Goal: Information Seeking & Learning: Find contact information

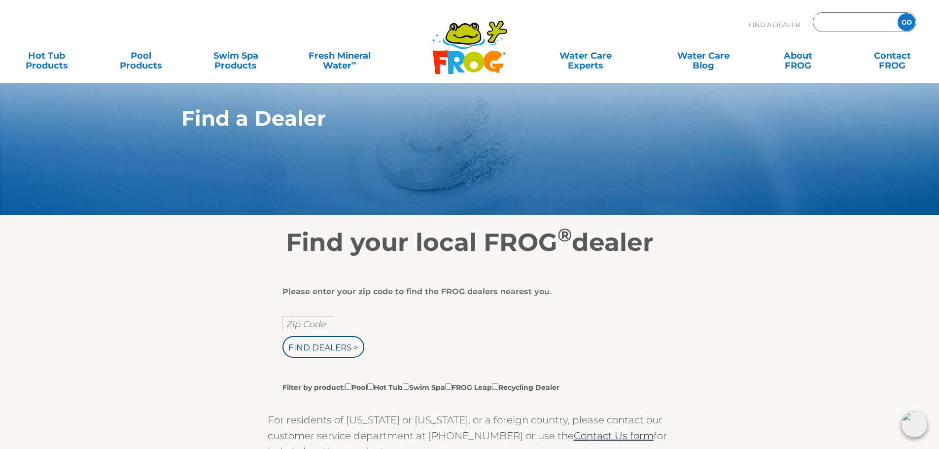
click at [836, 24] on input "Zip Code Form" at bounding box center [854, 22] width 67 height 14
type input "46814"
click at [313, 320] on input "text" at bounding box center [309, 324] width 52 height 15
type input "Zip Code"
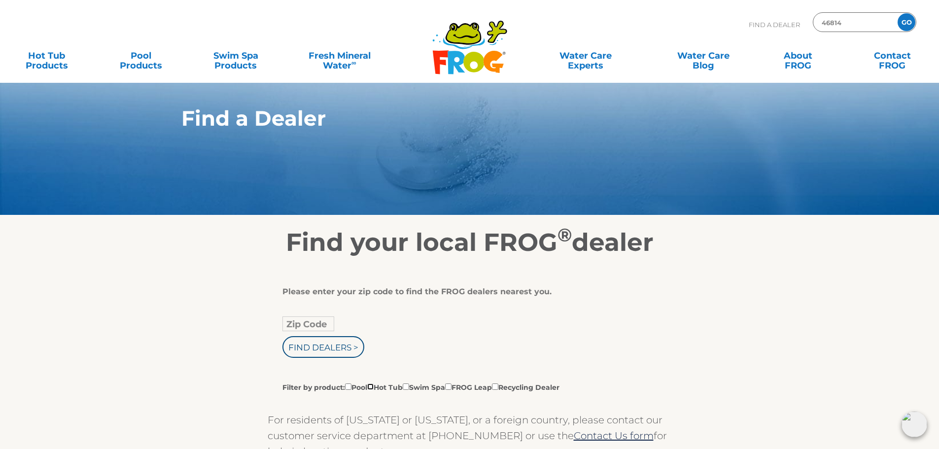
click at [373, 388] on input "Filter by product: Pool Hot Tub Swim Spa FROG Leap Recycling Dealer" at bounding box center [370, 387] width 6 height 6
checkbox input "true"
click at [409, 385] on input "Filter by product: Pool Hot Tub Swim Spa FROG Leap Recycling Dealer" at bounding box center [406, 387] width 6 height 6
checkbox input "true"
click at [906, 20] on input "GO" at bounding box center [907, 22] width 18 height 18
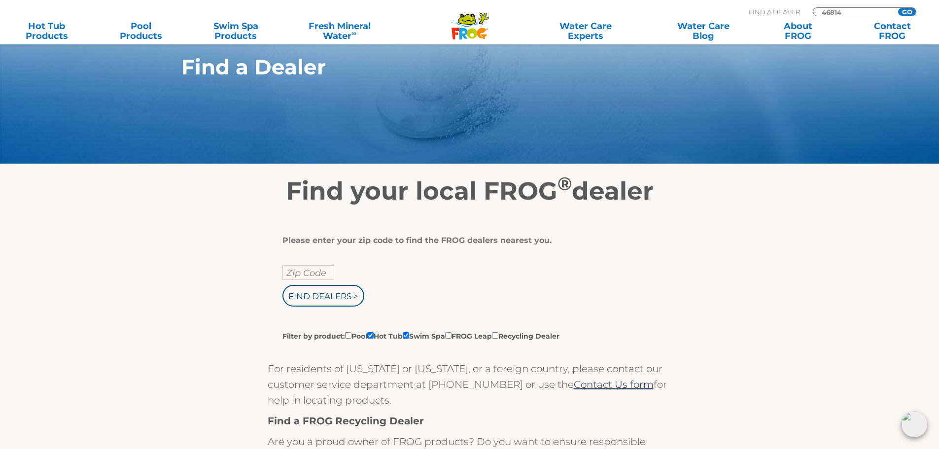
scroll to position [148, 0]
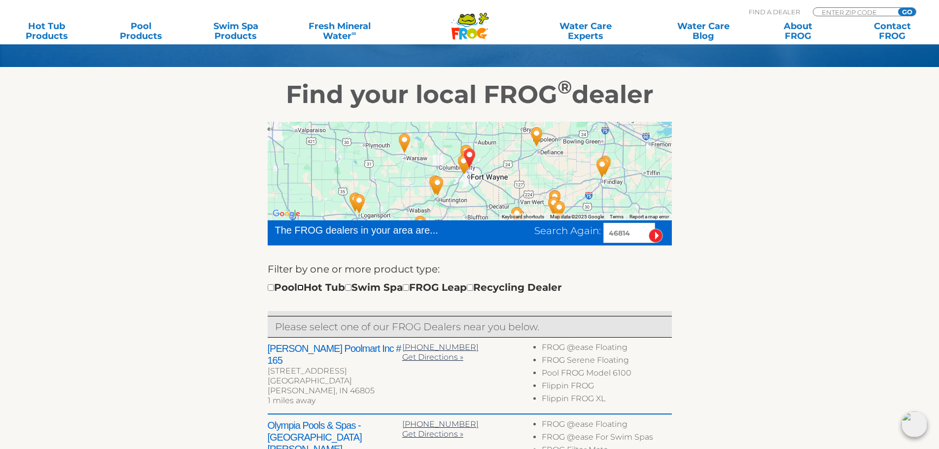
click at [304, 287] on input "checkbox" at bounding box center [300, 288] width 6 height 6
checkbox input "true"
click at [352, 289] on input "checkbox" at bounding box center [348, 288] width 6 height 6
checkbox input "true"
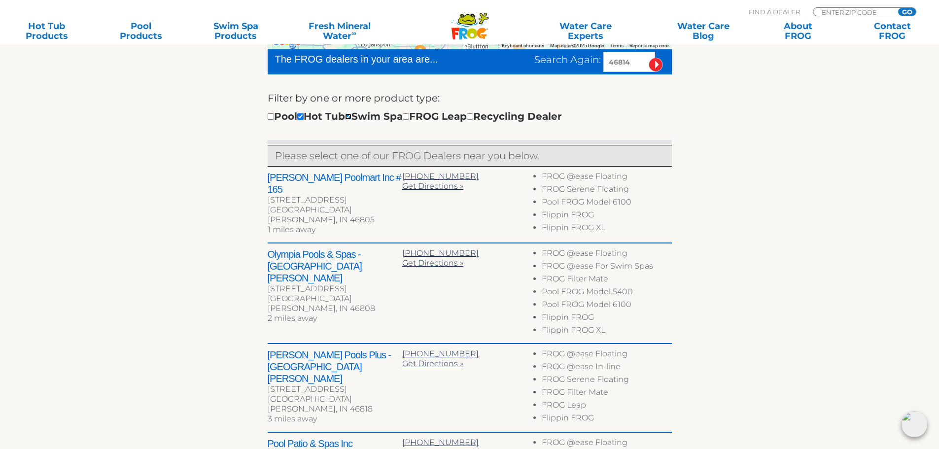
scroll to position [345, 0]
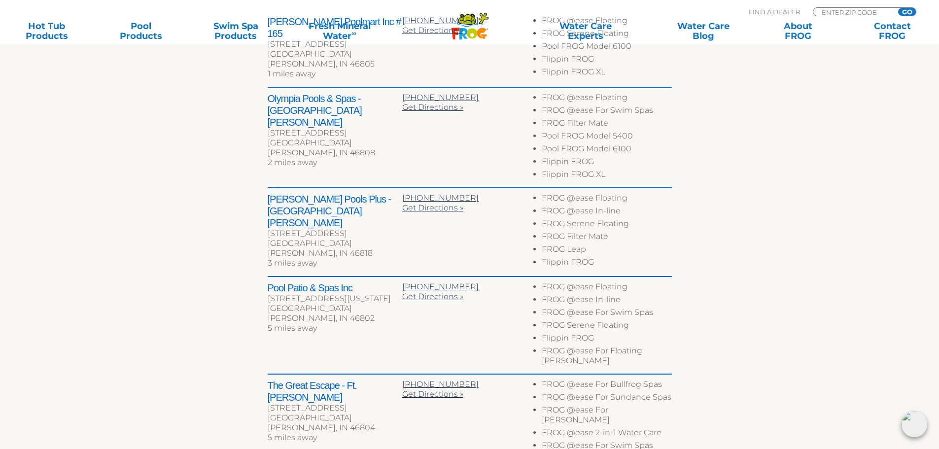
scroll to position [418, 0]
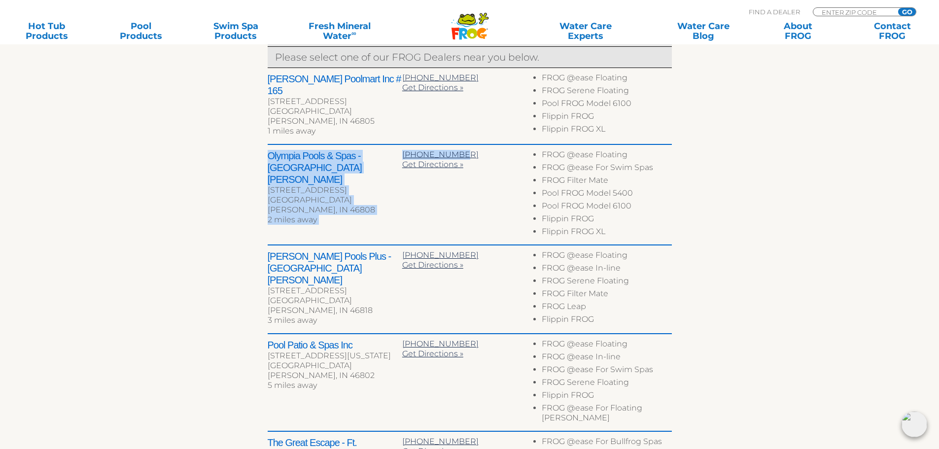
drag, startPoint x: 268, startPoint y: 153, endPoint x: 479, endPoint y: 150, distance: 211.1
click at [479, 150] on div "Olympia Pools & Spas - Fort Wayne 801 W Coliseum Blvd Fort Wayne, IN 46808 2 mi…" at bounding box center [470, 195] width 404 height 101
copy div "Olympia Pools & Spas - Fort Wayne 801 W Coliseum Blvd Fort Wayne, IN 46808 2 mi…"
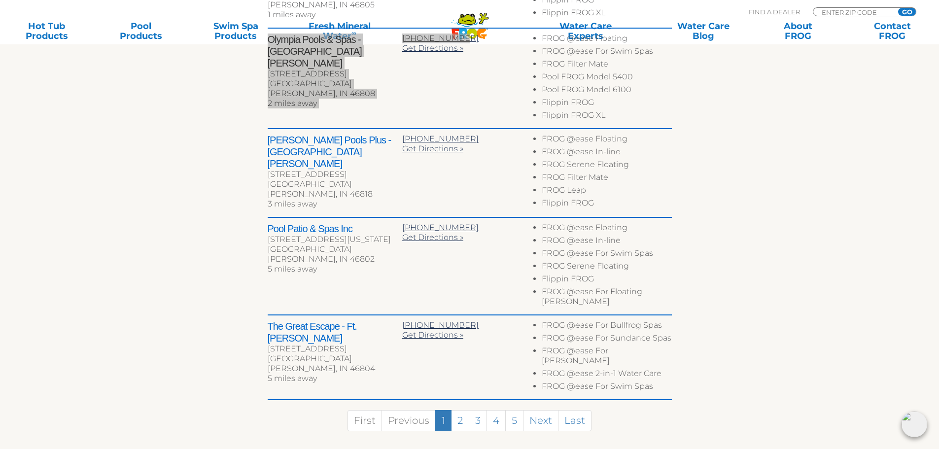
scroll to position [566, 0]
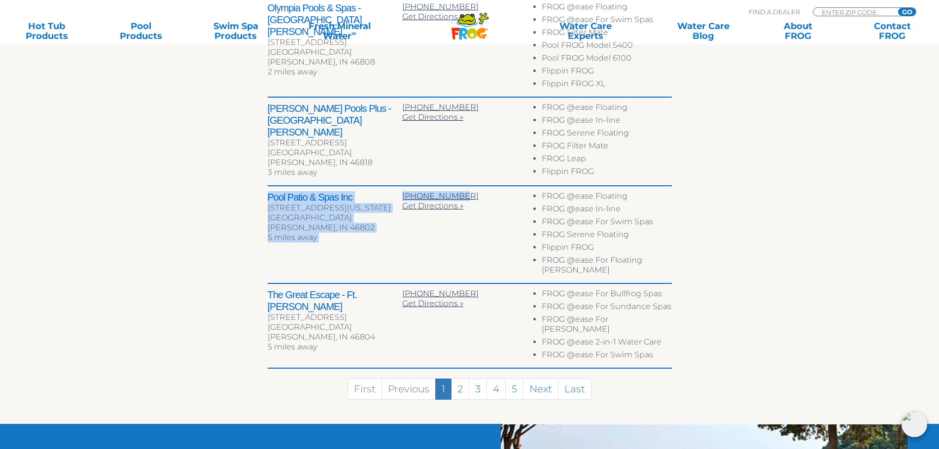
drag, startPoint x: 264, startPoint y: 191, endPoint x: 466, endPoint y: 193, distance: 202.2
click at [466, 193] on div "← Move left → Move right ↑ Move up ↓ Move down + Zoom in - Zoom out Home Jump l…" at bounding box center [470, 58] width 606 height 732
copy div "Pool Patio & Spas Inc 3204 Illinois Rd Fort Wayne, IN 46802 5 miles away 260-43…"
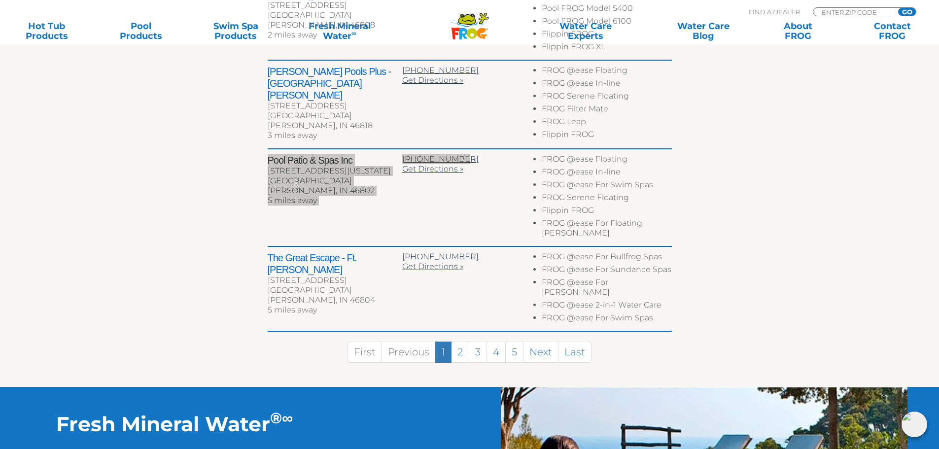
scroll to position [664, 0]
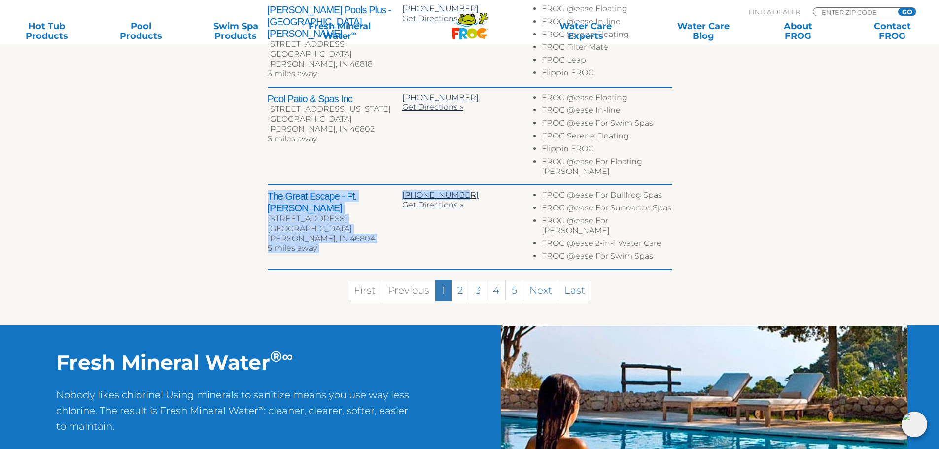
drag, startPoint x: 268, startPoint y: 183, endPoint x: 475, endPoint y: 176, distance: 207.7
click at [475, 185] on div "The Great Escape - Ft. Wayne 3812 W Jefferson Blvd Fort Wayne, IN 46804 5 miles…" at bounding box center [470, 227] width 404 height 85
copy div "The Great Escape - Ft. Wayne 3812 W Jefferson Blvd Fort Wayne, IN 46804 5 miles…"
click at [459, 280] on link "2" at bounding box center [460, 290] width 18 height 21
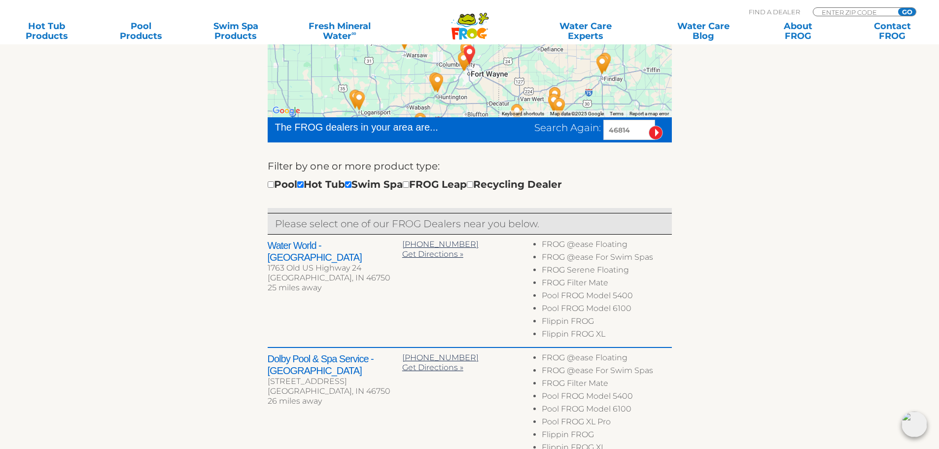
scroll to position [222, 0]
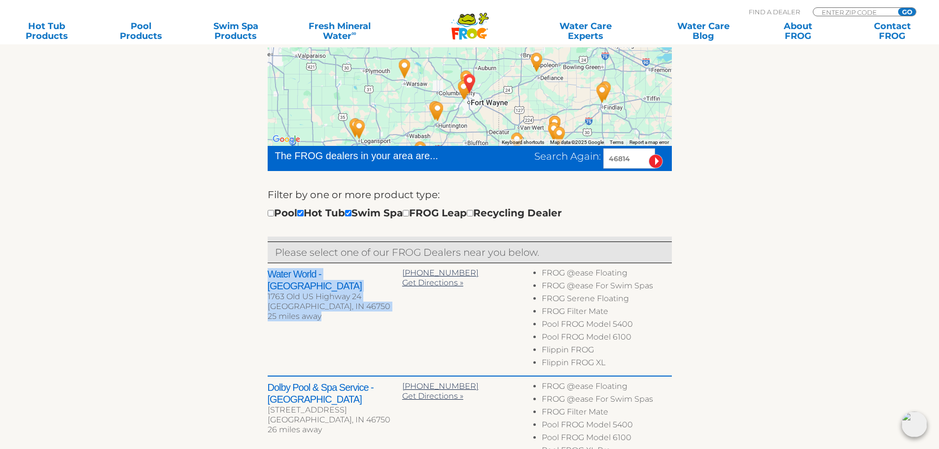
drag, startPoint x: 267, startPoint y: 269, endPoint x: 327, endPoint y: 306, distance: 70.6
click at [327, 306] on div "← Move left → Move right ↑ Move up ↓ Move down + Zoom in - Zoom out Home Jump l…" at bounding box center [470, 415] width 606 height 761
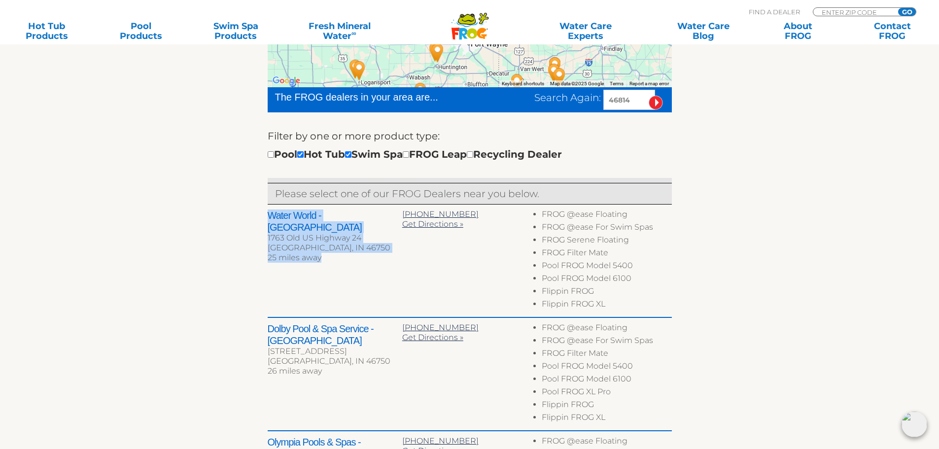
scroll to position [124, 0]
